Goal: Task Accomplishment & Management: Use online tool/utility

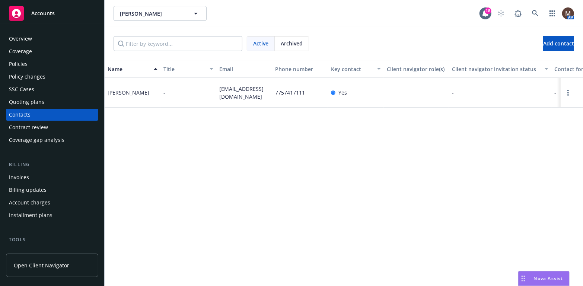
drag, startPoint x: 30, startPoint y: 62, endPoint x: 35, endPoint y: 67, distance: 6.8
click at [30, 62] on div "Policies" at bounding box center [52, 64] width 86 height 12
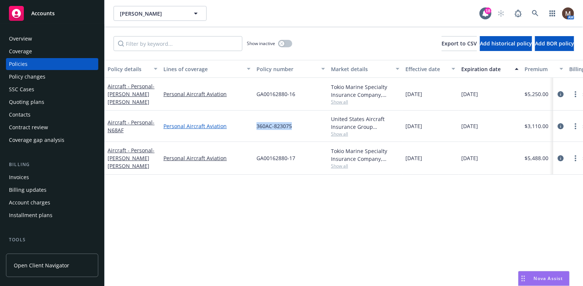
drag, startPoint x: 301, startPoint y: 124, endPoint x: 247, endPoint y: 125, distance: 54.0
click at [247, 125] on div "Aircraft - Personal - N68AF Personal Aircraft Aviation 360AC-823075 United Stat…" at bounding box center [464, 126] width 719 height 31
copy div "360AC-823075"
click at [38, 113] on div "Contacts" at bounding box center [52, 115] width 86 height 12
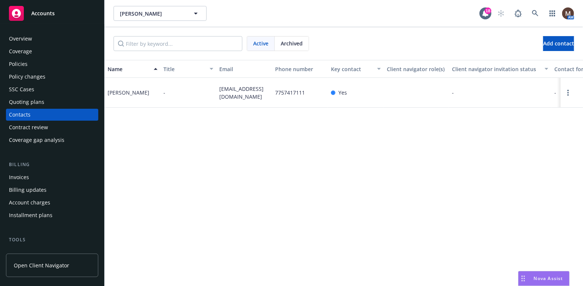
drag, startPoint x: 25, startPoint y: 64, endPoint x: 46, endPoint y: 66, distance: 21.4
click at [25, 64] on div "Policies" at bounding box center [18, 64] width 19 height 12
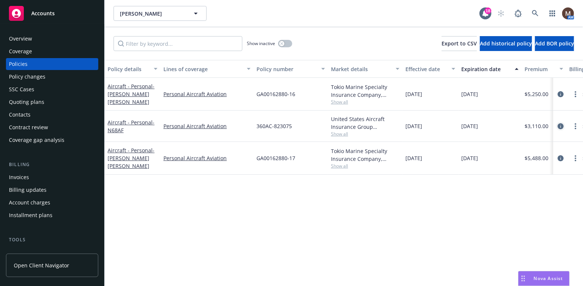
click at [563, 124] on icon "circleInformation" at bounding box center [561, 126] width 6 height 6
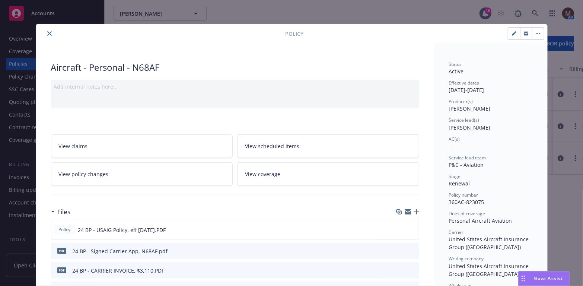
click at [46, 30] on button "close" at bounding box center [49, 33] width 9 height 9
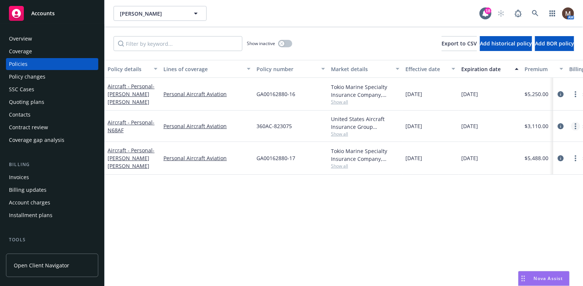
click at [575, 124] on link "more" at bounding box center [575, 126] width 9 height 9
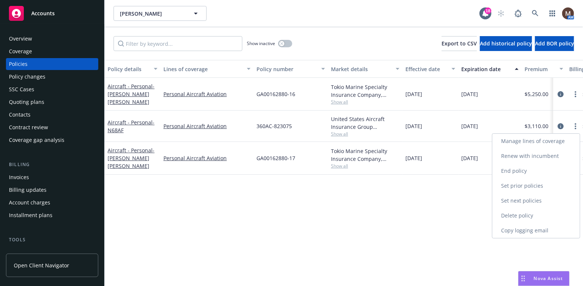
click at [513, 226] on link "Copy logging email" at bounding box center [537, 230] width 88 height 15
